Goal: Transaction & Acquisition: Purchase product/service

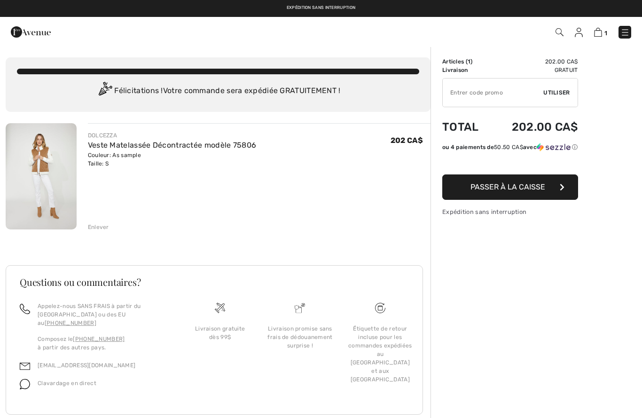
click at [99, 232] on div "DOLCEZZA Veste Matelassée Décontractée modèle 75806 Couleur: As sample Taille: …" at bounding box center [218, 280] width 425 height 315
click at [100, 223] on div "Enlever" at bounding box center [98, 227] width 21 height 8
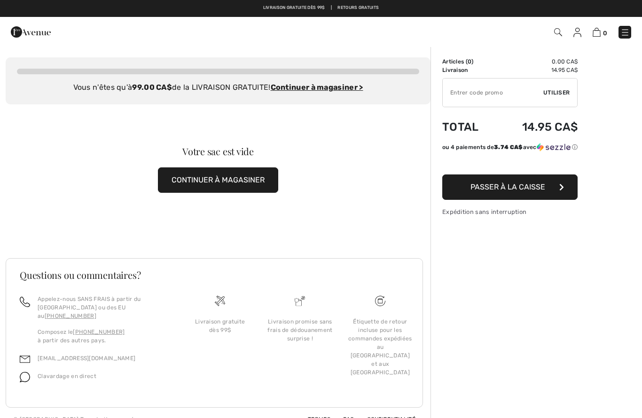
click at [629, 29] on img at bounding box center [625, 32] width 9 height 9
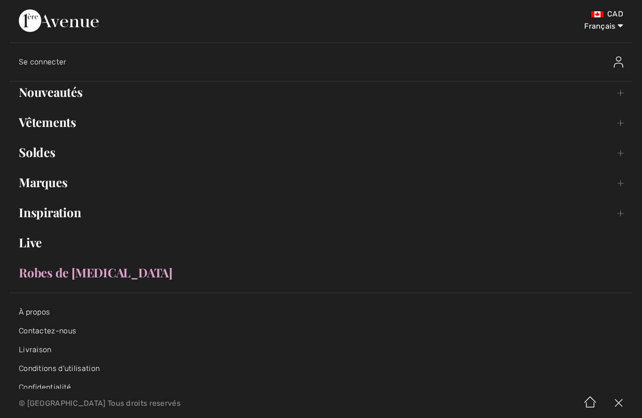
click at [27, 90] on link "Nouveautés Toggle submenu" at bounding box center [321, 92] width 624 height 21
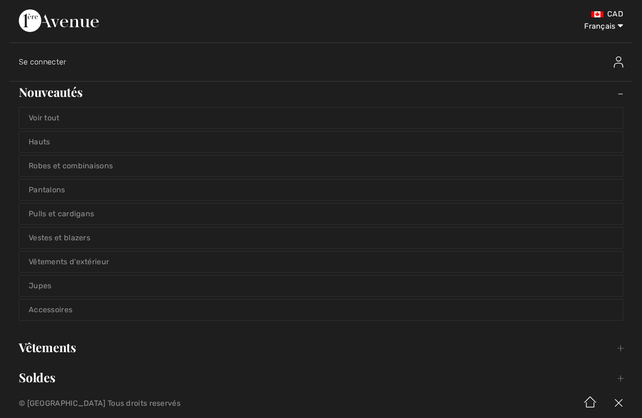
click at [31, 117] on link "Voir tout" at bounding box center [321, 118] width 604 height 21
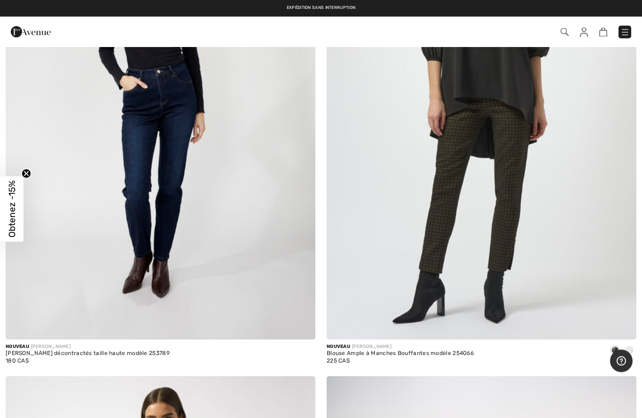
scroll to position [4871, 0]
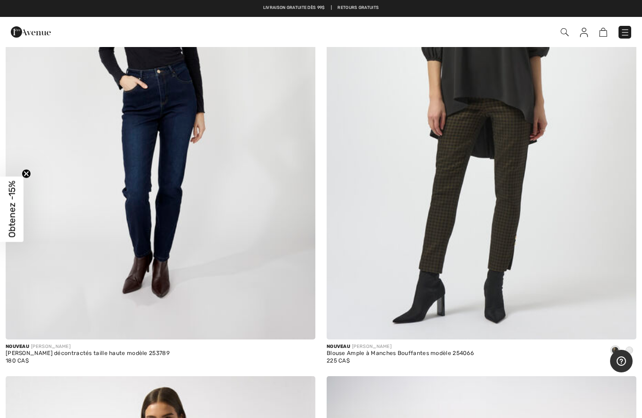
click at [180, 118] on img at bounding box center [161, 106] width 310 height 465
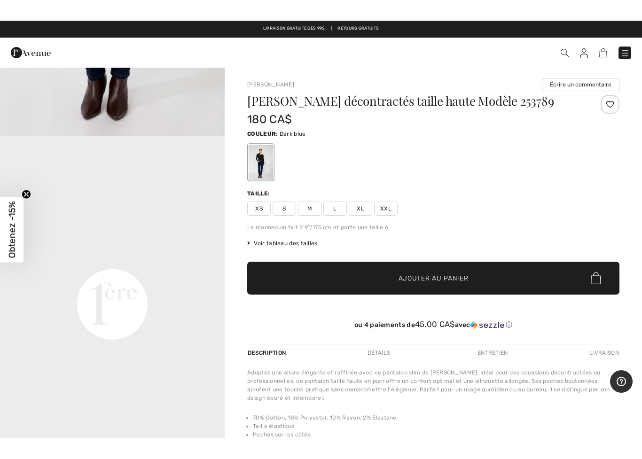
scroll to position [0, 0]
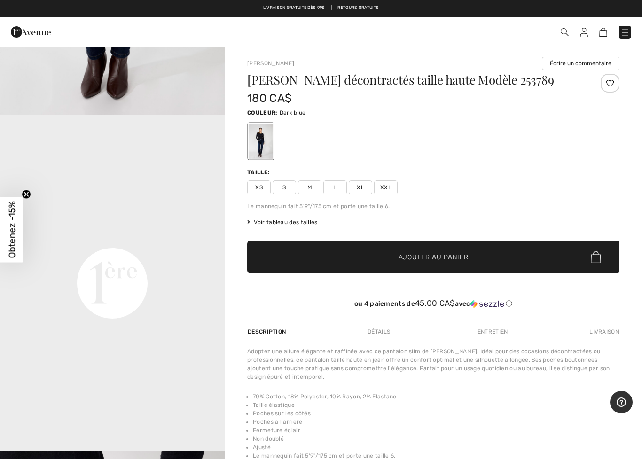
click at [285, 189] on span "S" at bounding box center [285, 188] width 24 height 14
click at [384, 253] on span "✔ Ajouté au panier" at bounding box center [420, 258] width 74 height 10
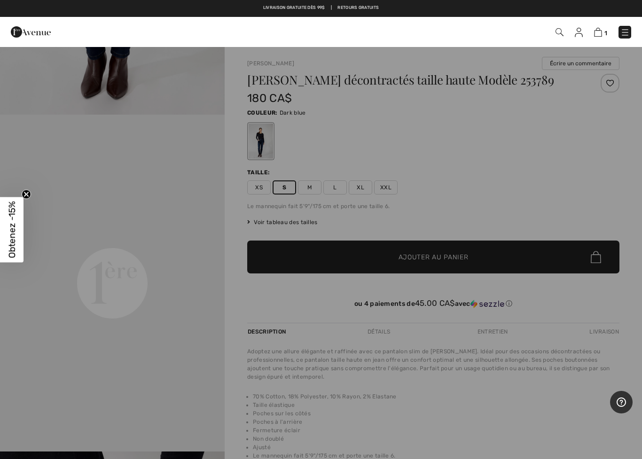
click at [98, 128] on div at bounding box center [321, 229] width 642 height 459
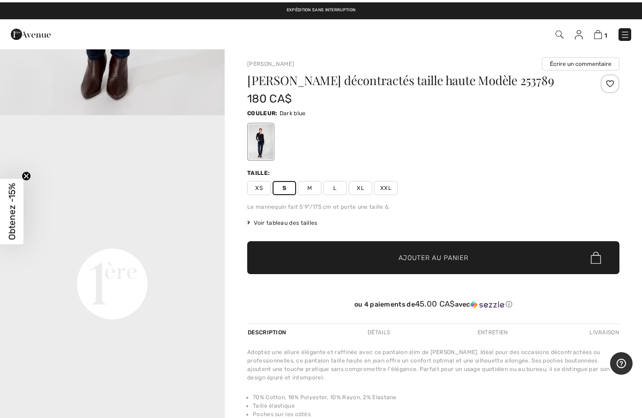
scroll to position [0, 0]
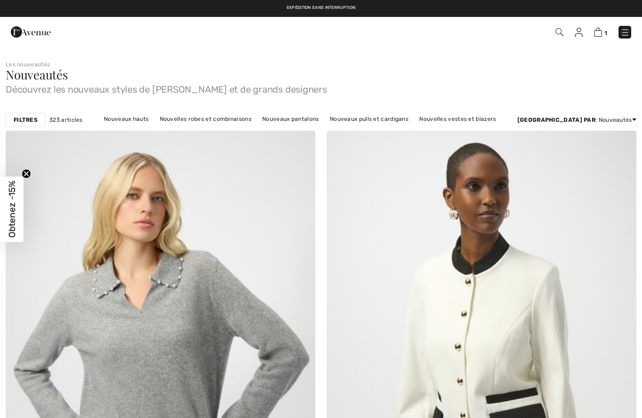
scroll to position [4871, 0]
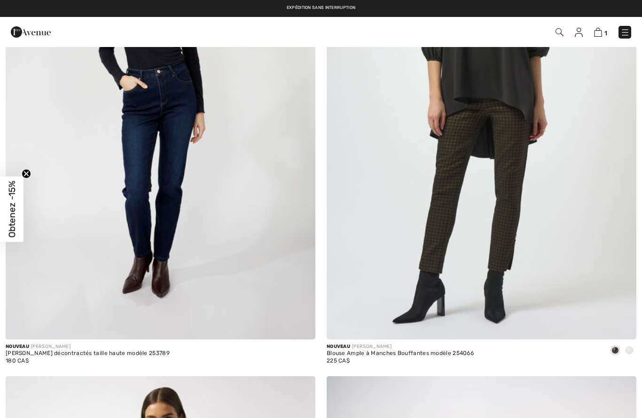
checkbox input "true"
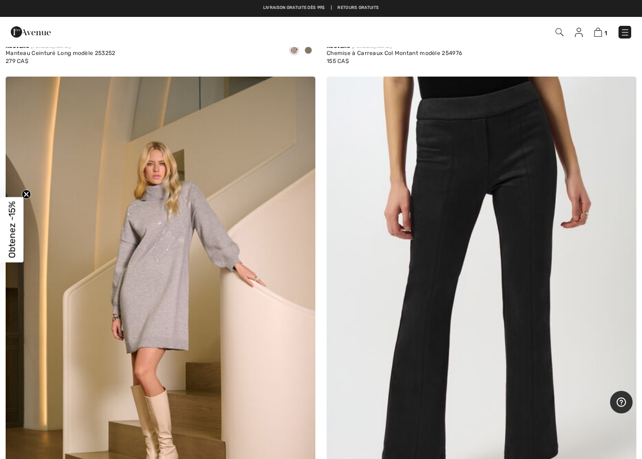
scroll to position [5681, 0]
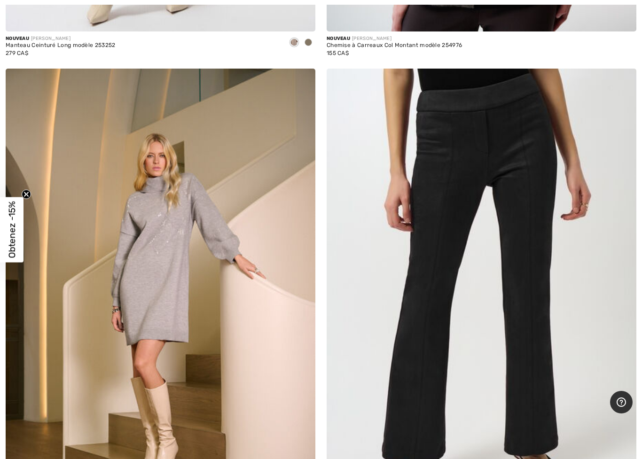
click at [175, 255] on img at bounding box center [161, 301] width 310 height 465
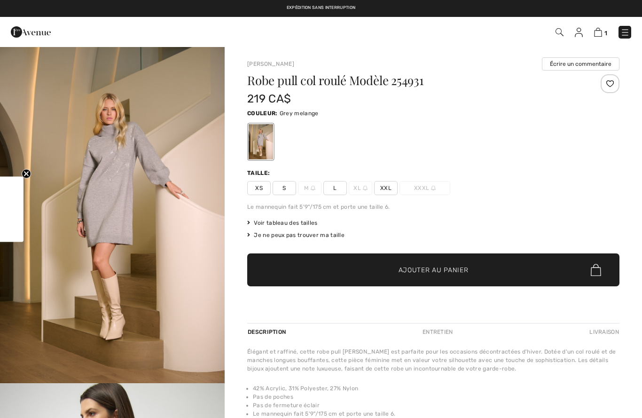
checkbox input "true"
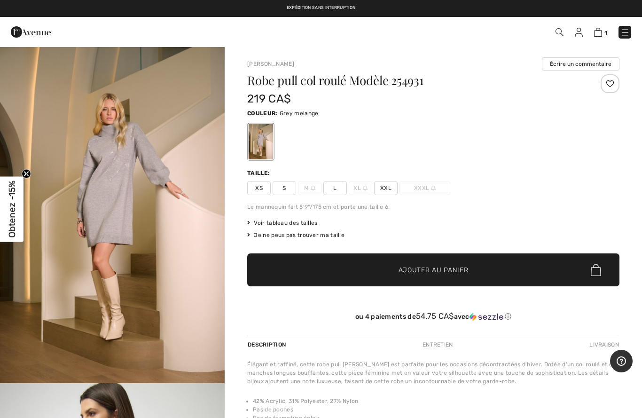
click at [137, 229] on img "1 / 5" at bounding box center [112, 214] width 225 height 337
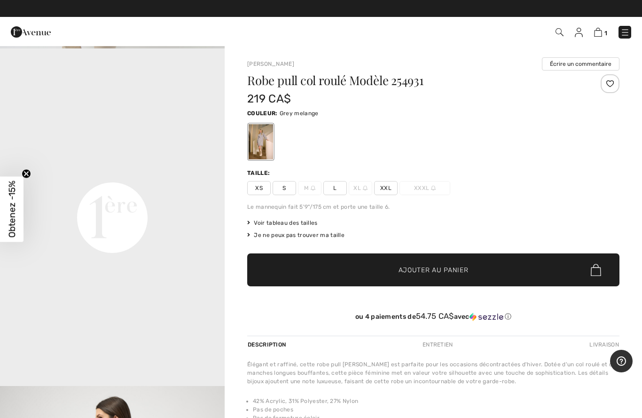
scroll to position [711, 0]
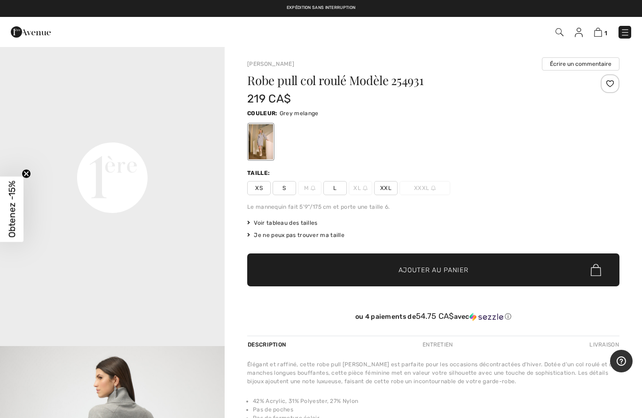
click at [284, 193] on span "S" at bounding box center [285, 188] width 24 height 14
click at [406, 265] on span "Ajouter au panier" at bounding box center [434, 270] width 70 height 10
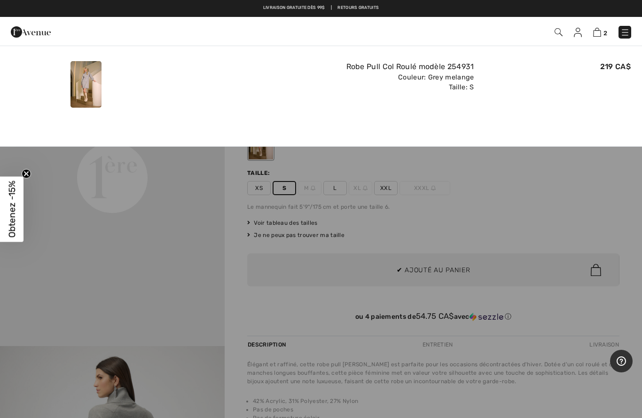
click at [31, 107] on div at bounding box center [86, 84] width 157 height 54
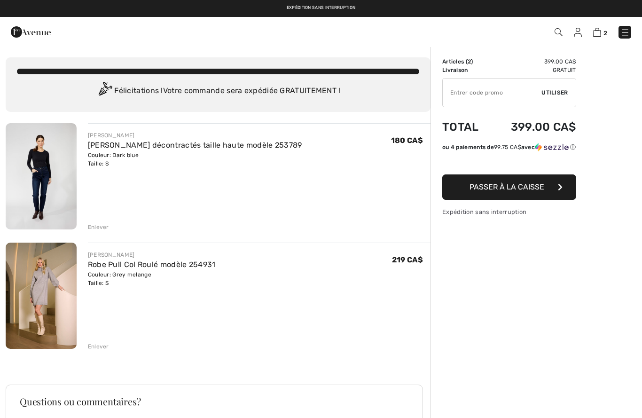
click at [627, 30] on img at bounding box center [625, 32] width 9 height 9
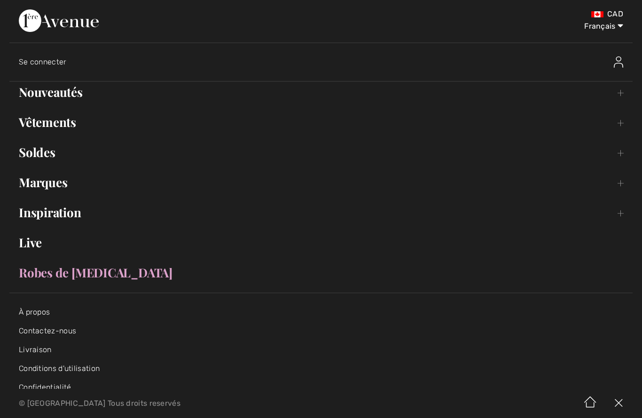
click at [38, 95] on link "Nouveautés Toggle submenu" at bounding box center [321, 92] width 624 height 21
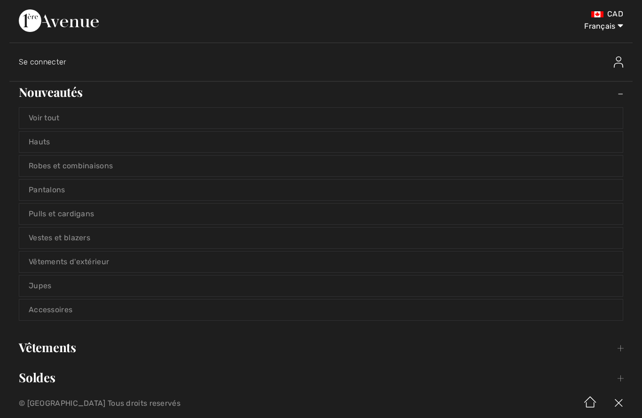
click at [47, 100] on link "Nouveautés Toggle submenu" at bounding box center [321, 92] width 624 height 21
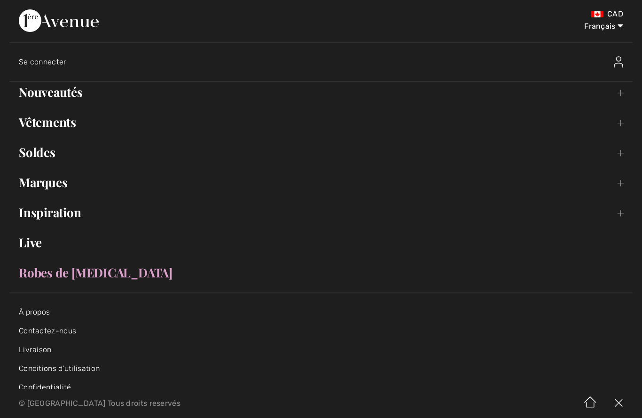
click at [43, 97] on link "Nouveautés Toggle submenu" at bounding box center [321, 92] width 624 height 21
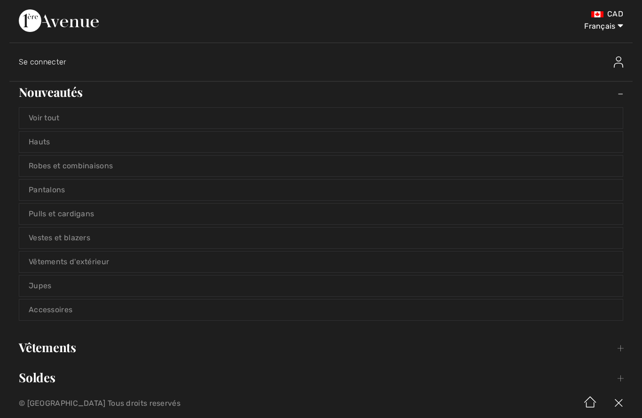
click at [36, 121] on link "Voir tout" at bounding box center [321, 118] width 604 height 21
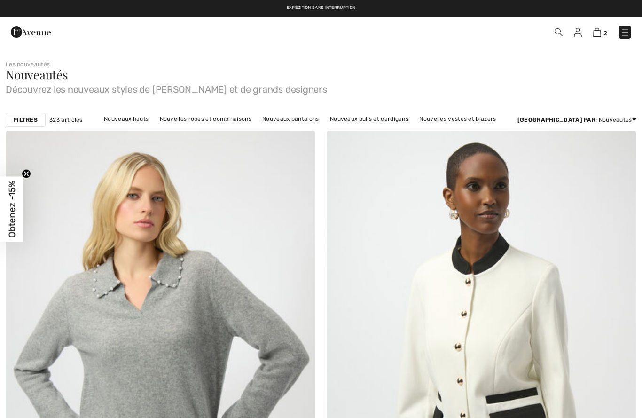
checkbox input "true"
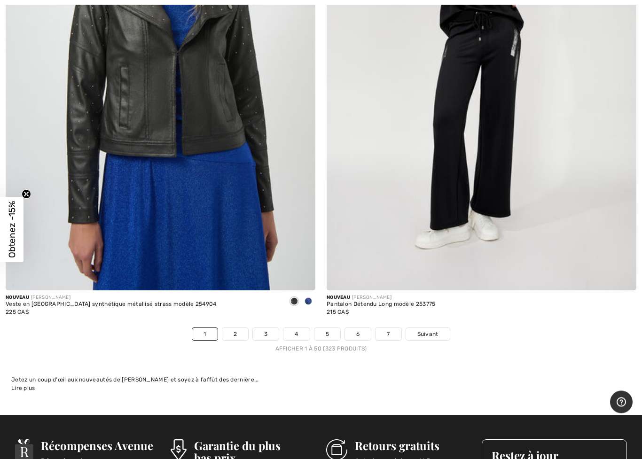
scroll to position [12792, 0]
click at [435, 330] on span "Suivant" at bounding box center [428, 334] width 21 height 8
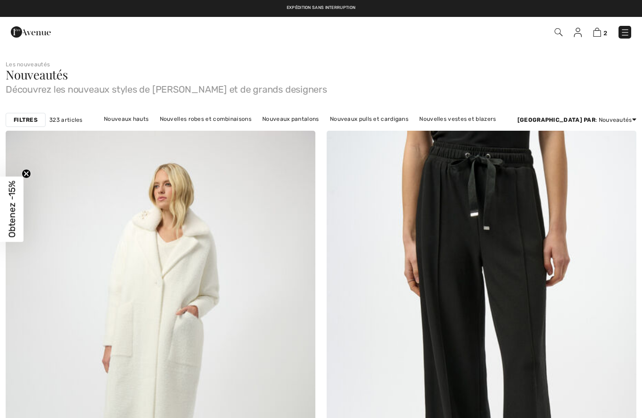
checkbox input "true"
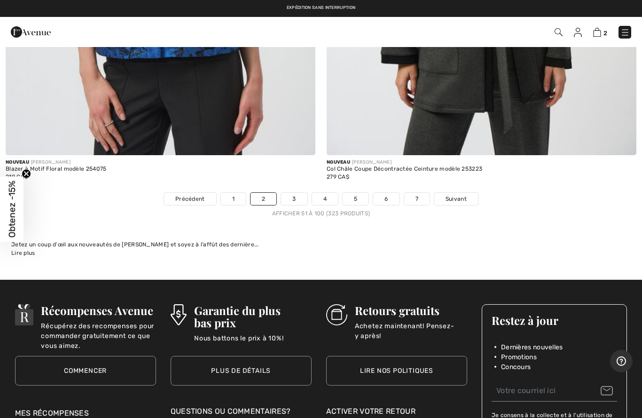
scroll to position [12927, 0]
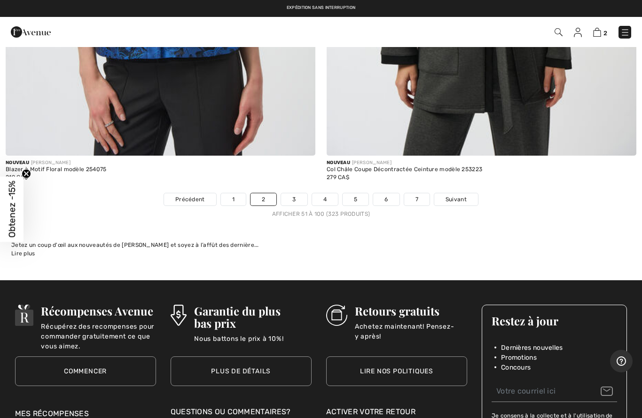
click at [296, 193] on link "3" at bounding box center [294, 199] width 26 height 12
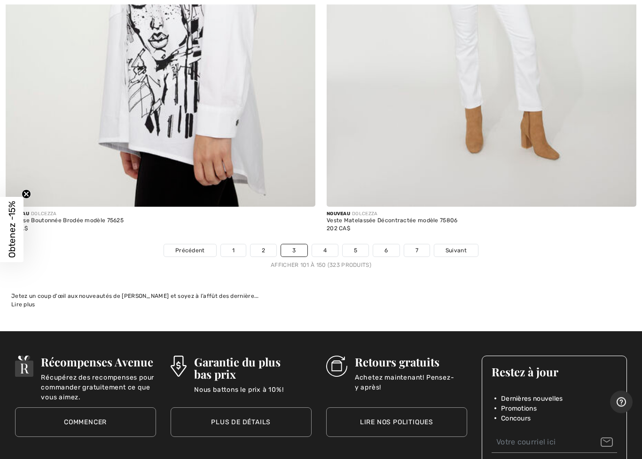
scroll to position [12876, 0]
click at [460, 245] on link "Suivant" at bounding box center [457, 251] width 44 height 12
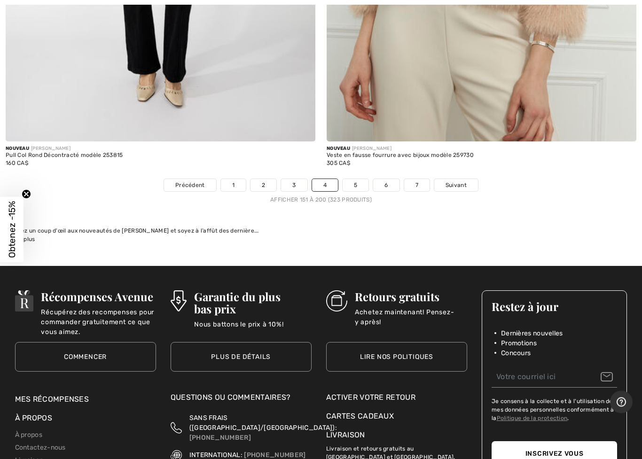
scroll to position [12941, 0]
click at [356, 179] on link "5" at bounding box center [356, 185] width 26 height 12
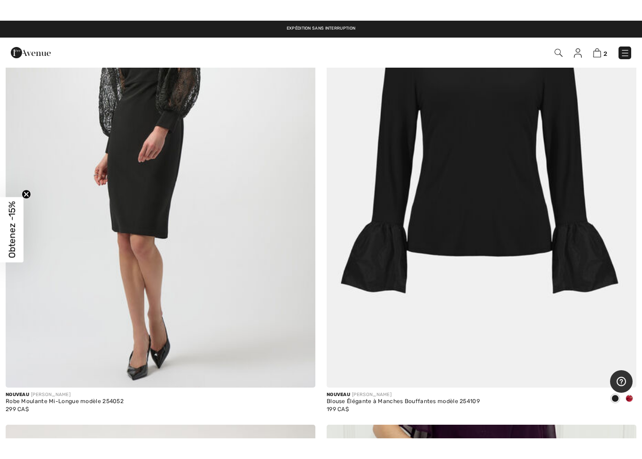
scroll to position [4349, 0]
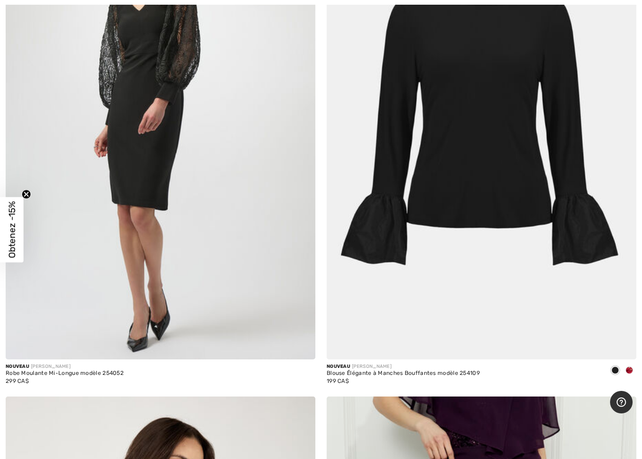
click at [635, 367] on div at bounding box center [630, 372] width 14 height 16
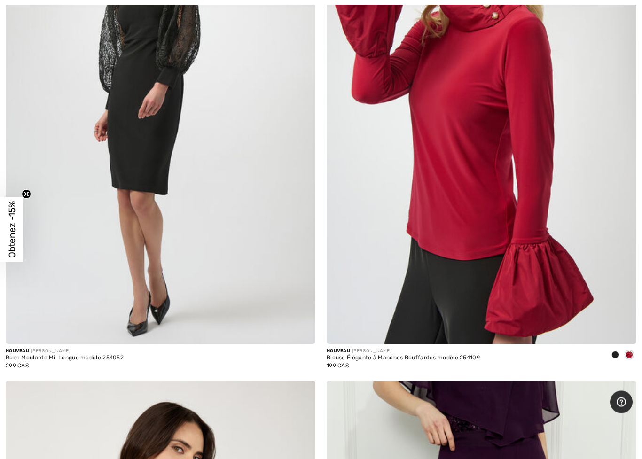
scroll to position [4364, 0]
click at [614, 351] on span at bounding box center [616, 355] width 8 height 8
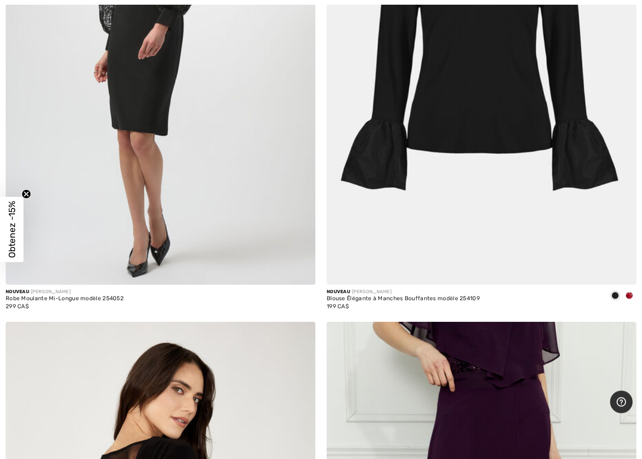
scroll to position [4425, 0]
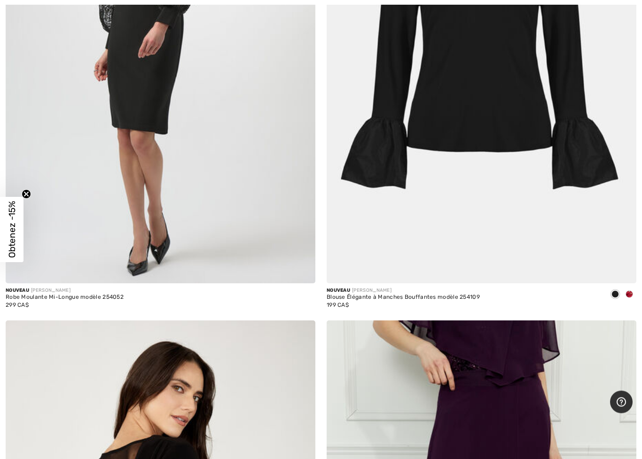
click at [365, 295] on div "Blouse Élégante à Manches Bouffantes modèle 254109" at bounding box center [403, 298] width 153 height 7
click at [371, 296] on div "Blouse Élégante à Manches Bouffantes modèle 254109" at bounding box center [403, 298] width 153 height 7
click at [338, 290] on span "Nouveau" at bounding box center [339, 291] width 24 height 6
click at [351, 302] on div "199 CA$" at bounding box center [403, 305] width 153 height 8
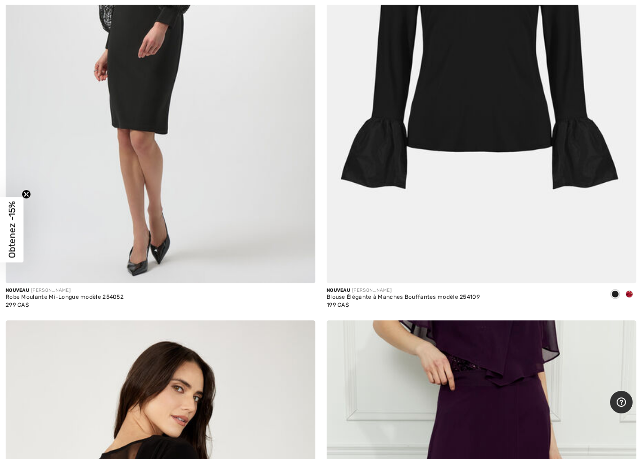
click at [362, 295] on div "Blouse Élégante à Manches Bouffantes modèle 254109" at bounding box center [403, 297] width 153 height 7
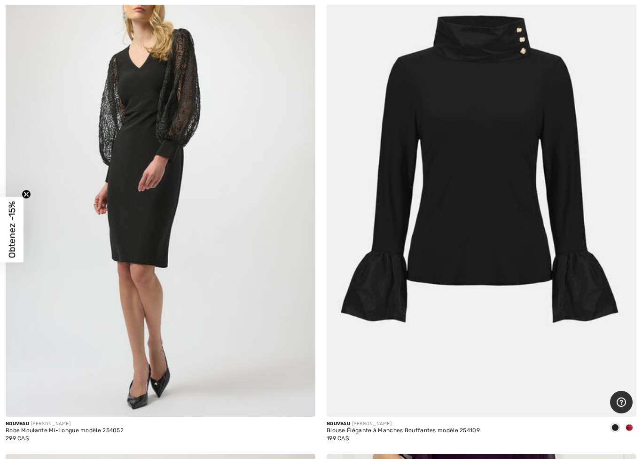
scroll to position [4296, 0]
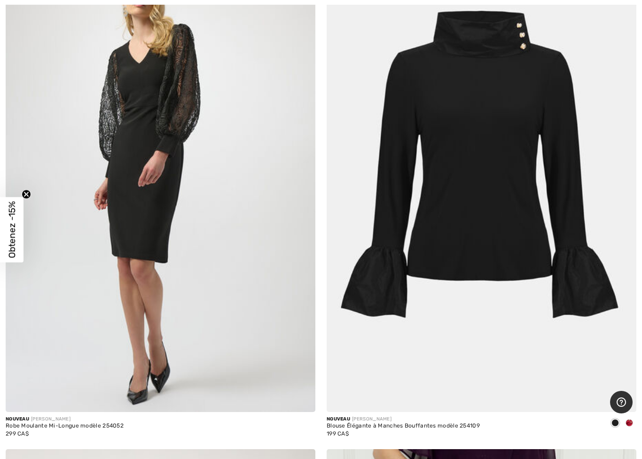
click at [527, 233] on img at bounding box center [482, 180] width 310 height 465
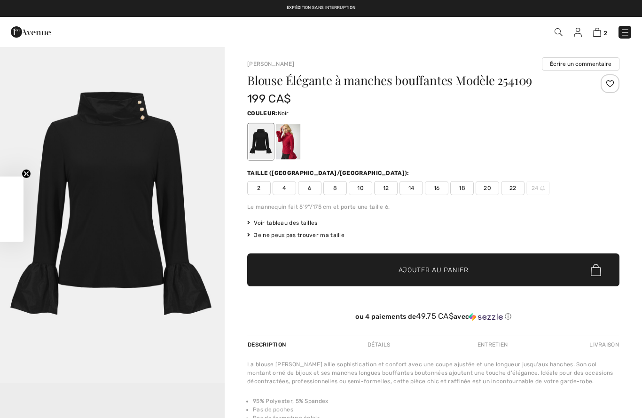
checkbox input "true"
click at [285, 189] on span "4" at bounding box center [285, 188] width 24 height 14
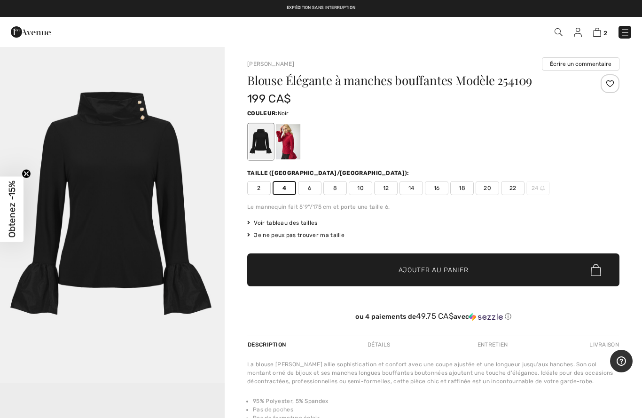
click at [390, 278] on span "✔ Ajouté au panier Ajouter au panier" at bounding box center [433, 269] width 372 height 33
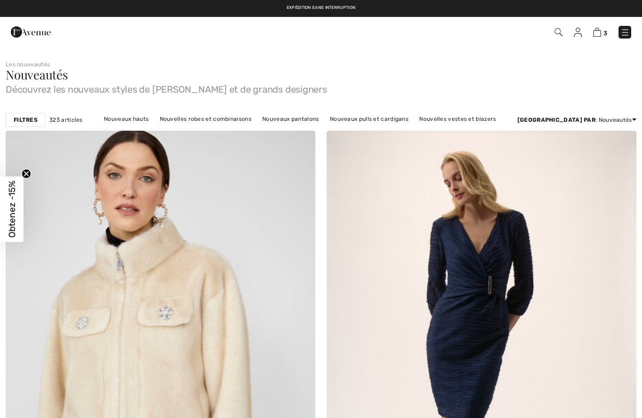
scroll to position [4296, 0]
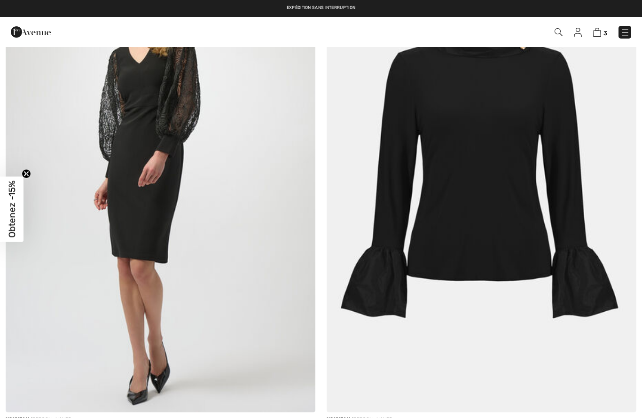
checkbox input "true"
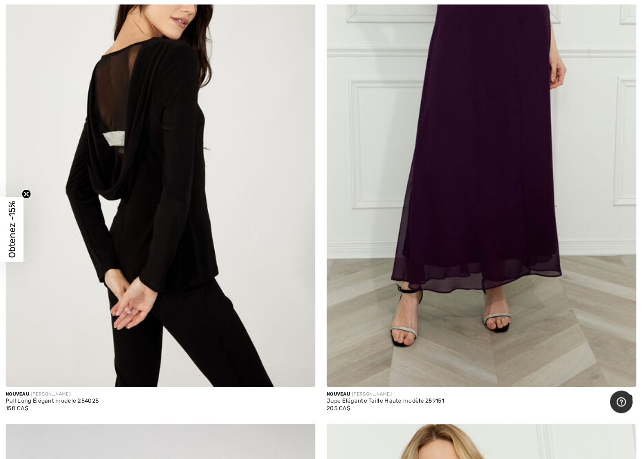
scroll to position [4824, 0]
click at [200, 216] on img at bounding box center [161, 154] width 310 height 465
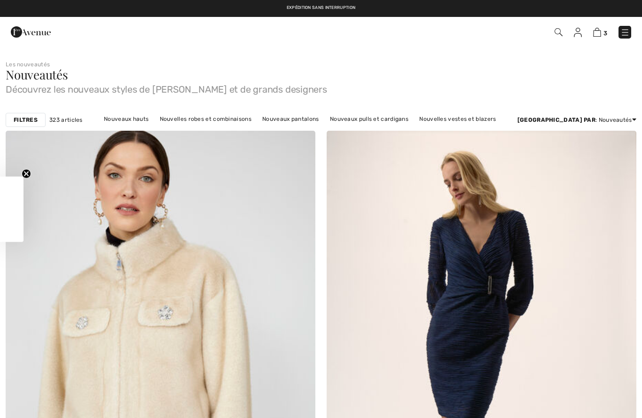
scroll to position [4824, 0]
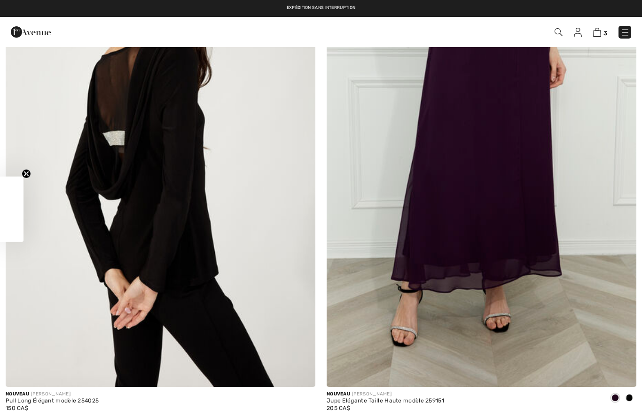
checkbox input "true"
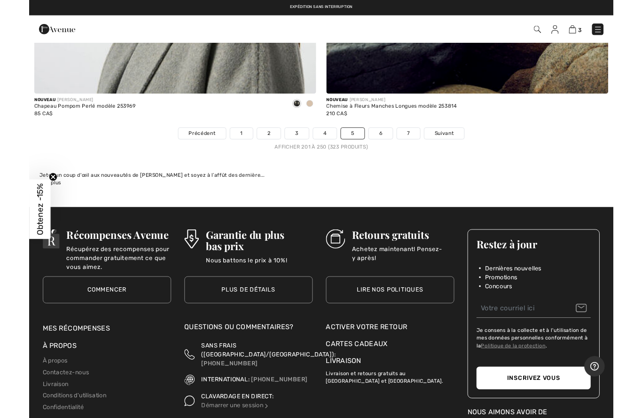
scroll to position [12972, 0]
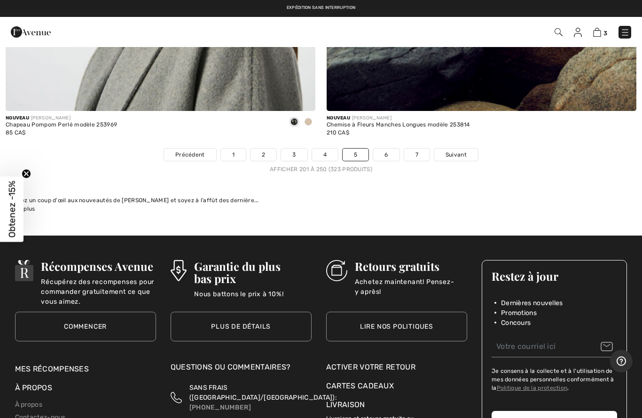
click at [385, 149] on link "6" at bounding box center [386, 155] width 26 height 12
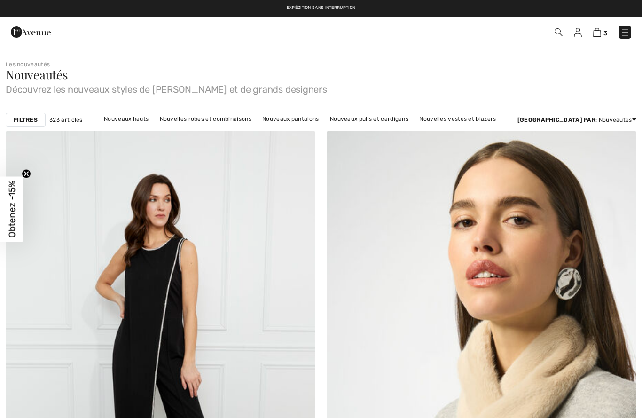
checkbox input "true"
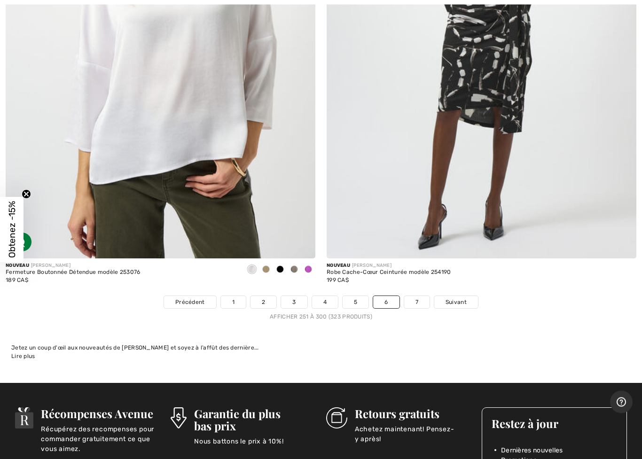
scroll to position [12824, 0]
click at [412, 296] on link "7" at bounding box center [416, 302] width 25 height 12
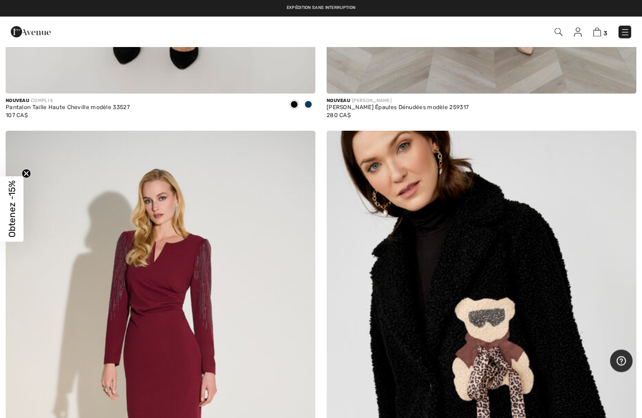
scroll to position [4610, 0]
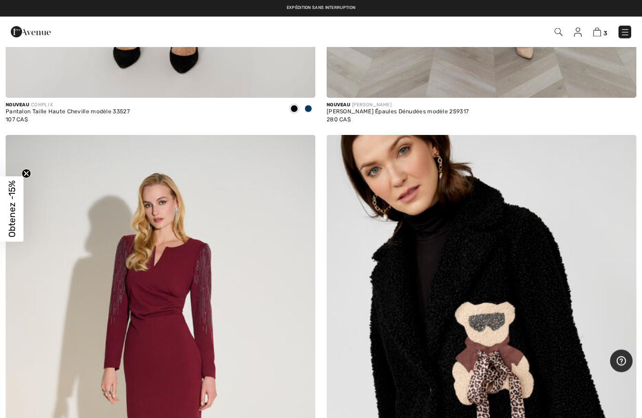
click at [629, 27] on link at bounding box center [625, 32] width 13 height 13
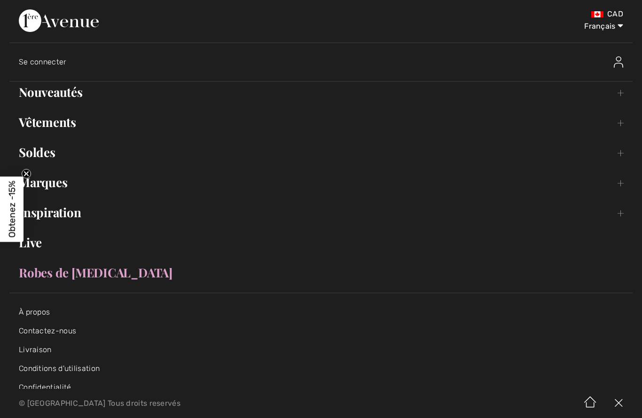
click at [66, 88] on link "Nouveautés Toggle submenu" at bounding box center [321, 92] width 624 height 21
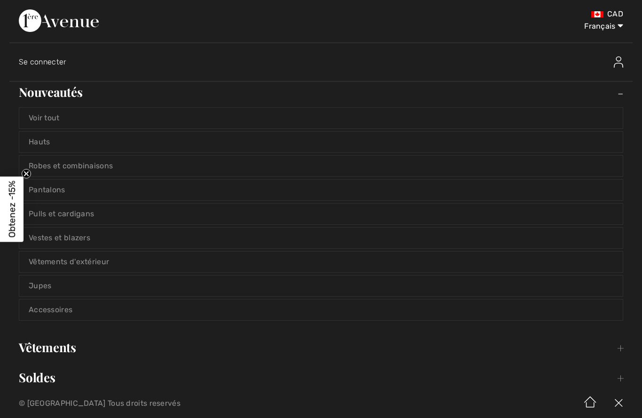
click at [61, 193] on link "Pantalons" at bounding box center [321, 190] width 604 height 21
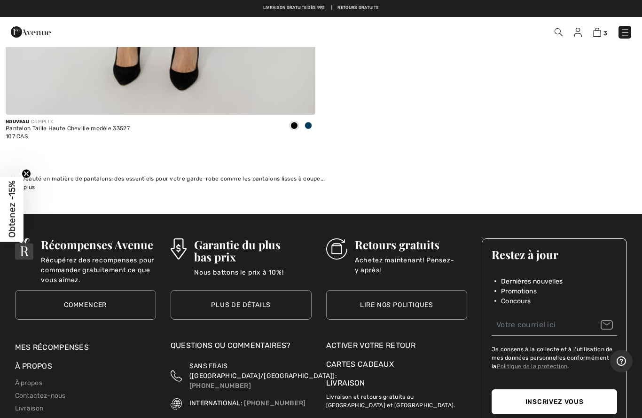
scroll to position [10322, 0]
